Goal: Transaction & Acquisition: Download file/media

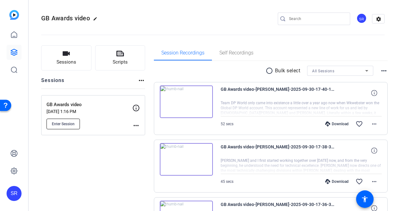
click at [55, 122] on span "Enter Session" at bounding box center [63, 123] width 23 height 5
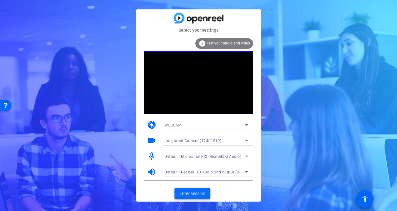
click at [197, 197] on span at bounding box center [193, 193] width 36 height 15
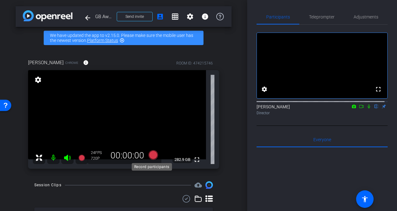
click at [152, 153] on icon at bounding box center [153, 154] width 9 height 9
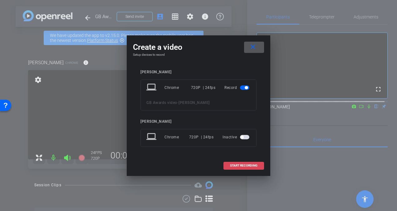
click at [237, 167] on span at bounding box center [244, 165] width 40 height 15
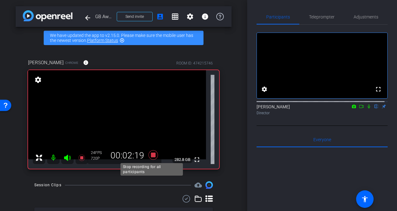
click at [154, 153] on icon at bounding box center [153, 154] width 15 height 11
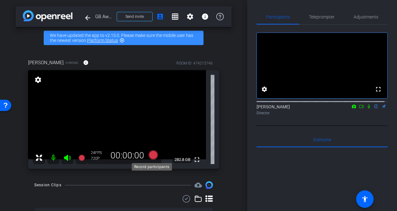
click at [153, 155] on icon at bounding box center [153, 154] width 9 height 9
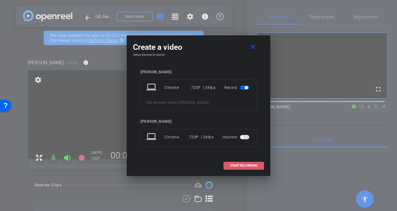
click at [248, 164] on span "START RECORDING" at bounding box center [243, 165] width 27 height 3
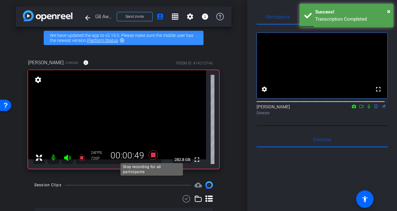
click at [153, 152] on icon at bounding box center [153, 154] width 9 height 9
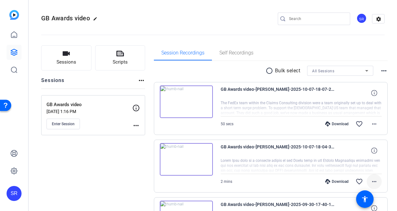
click at [372, 184] on button "more_horiz" at bounding box center [374, 181] width 15 height 15
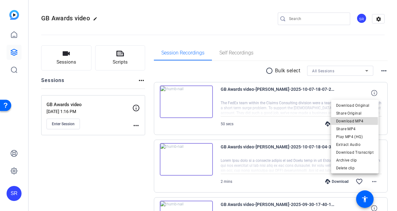
click at [348, 121] on span "Download MP4" at bounding box center [355, 120] width 37 height 7
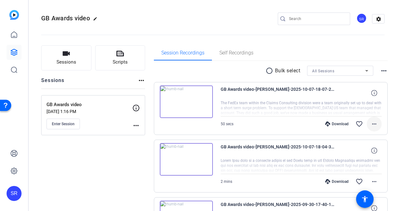
click at [371, 124] on mat-icon "more_horiz" at bounding box center [374, 123] width 7 height 7
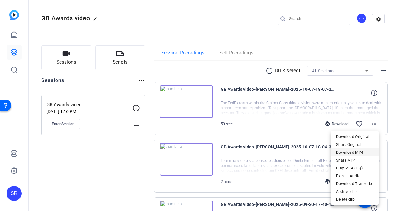
click at [350, 152] on span "Download MP4" at bounding box center [355, 151] width 37 height 7
